Goal: Information Seeking & Learning: Learn about a topic

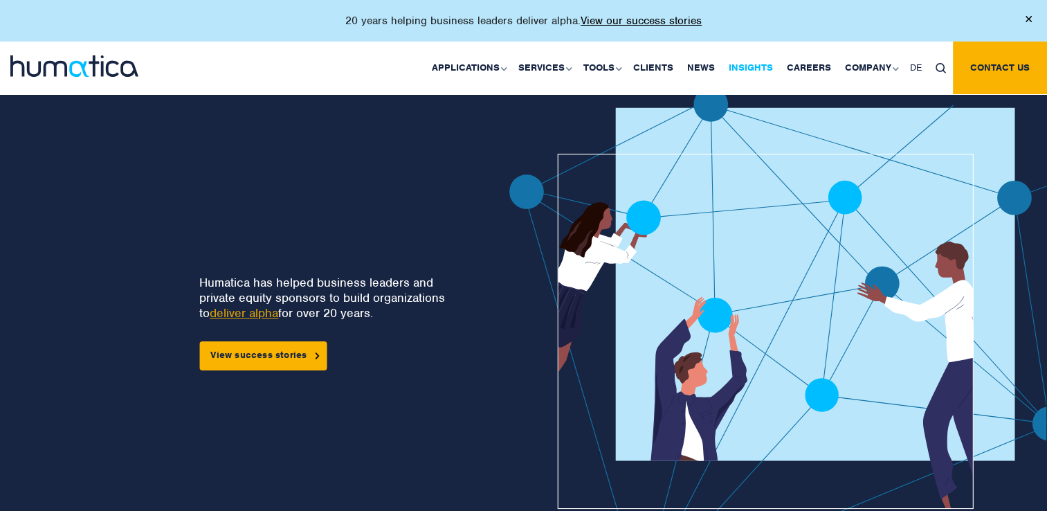
click at [764, 65] on link "Insights" at bounding box center [751, 68] width 58 height 53
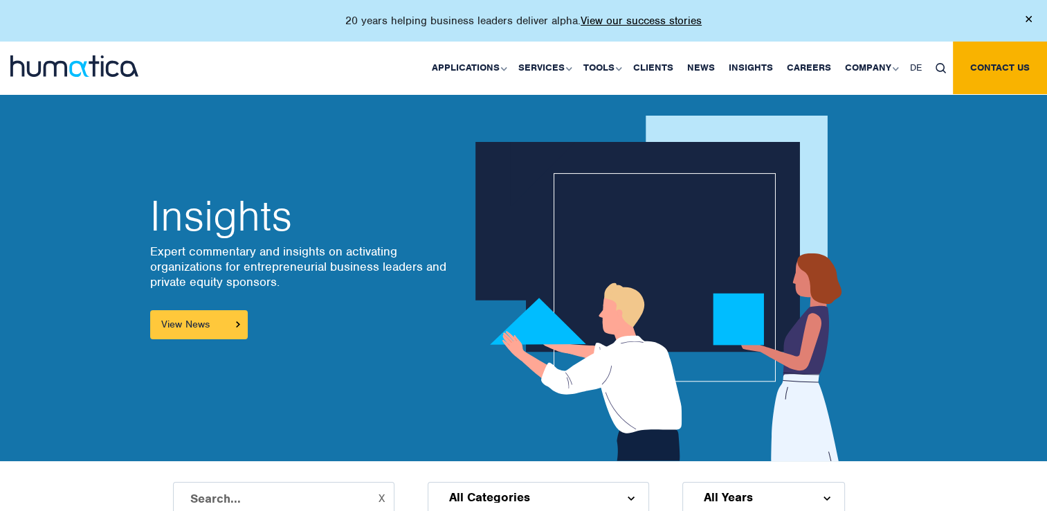
click at [205, 329] on link "View News" at bounding box center [199, 324] width 98 height 29
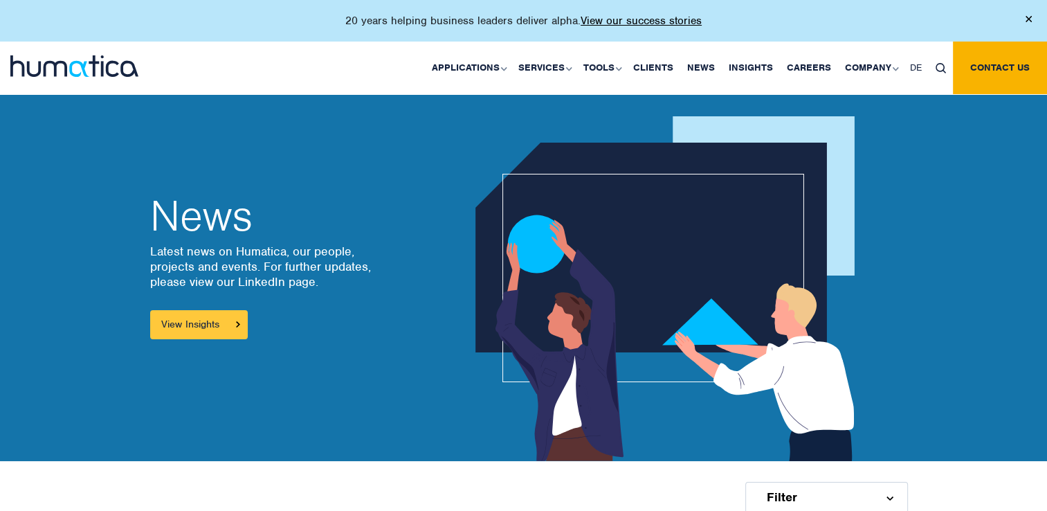
click at [233, 325] on link "View Insights" at bounding box center [199, 324] width 98 height 29
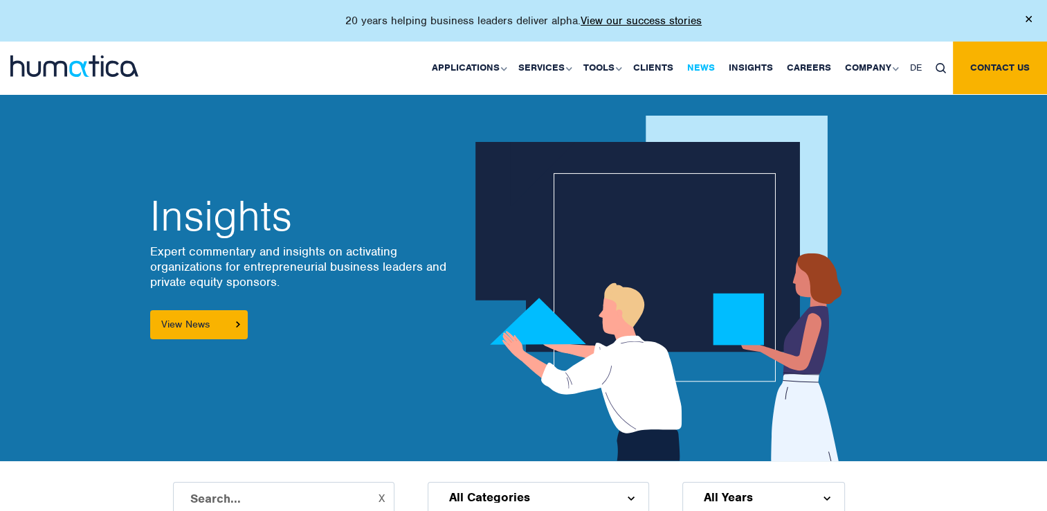
click at [698, 66] on link "News" at bounding box center [701, 68] width 42 height 53
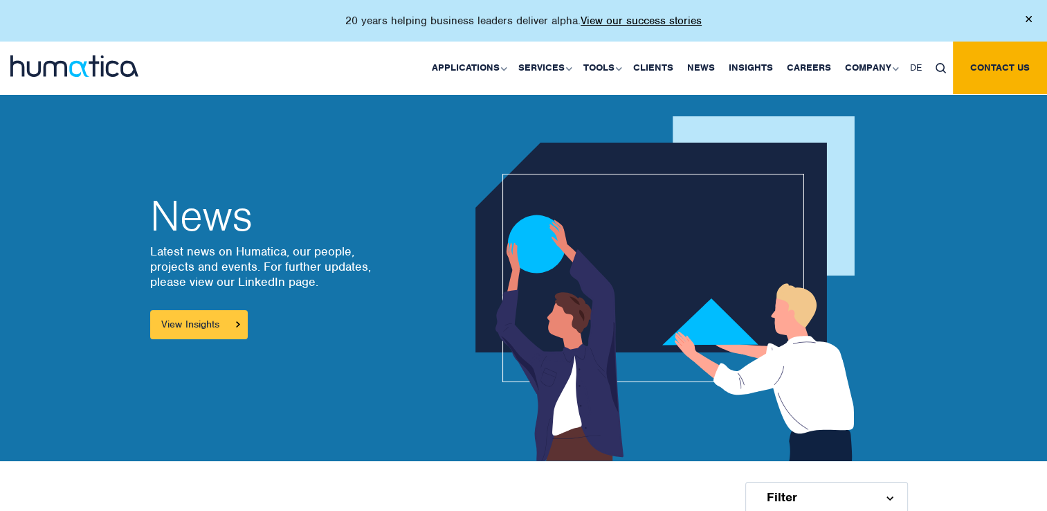
click at [219, 321] on link "View Insights" at bounding box center [199, 324] width 98 height 29
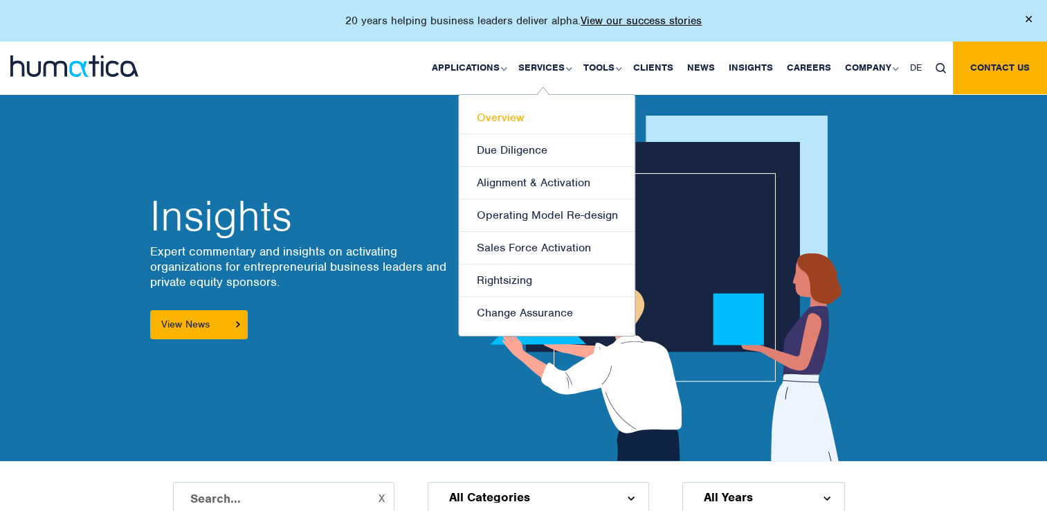
click at [512, 112] on link "Overview" at bounding box center [547, 118] width 176 height 33
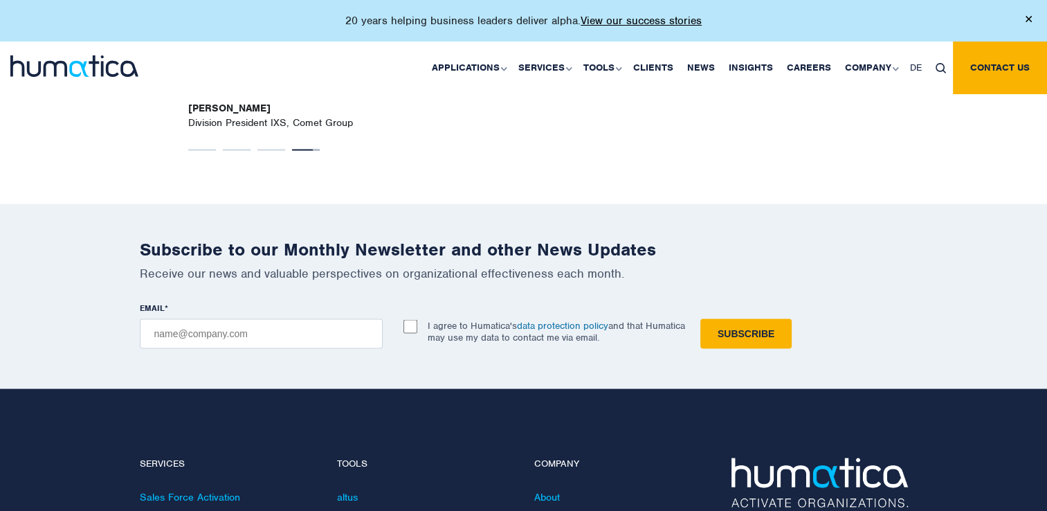
scroll to position [2492, 0]
